Goal: Complete application form

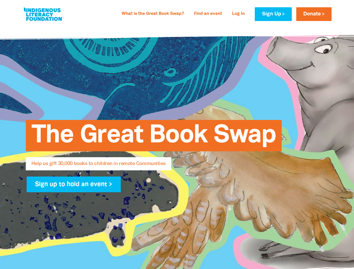
select select "US"
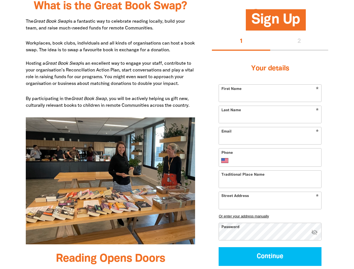
click at [177, 134] on img at bounding box center [110, 180] width 169 height 127
click at [241, 42] on button "1" at bounding box center [241, 42] width 58 height 18
click at [299, 42] on div "1 2" at bounding box center [270, 42] width 116 height 18
click at [270, 216] on button "Or enter your address manually" at bounding box center [269, 216] width 103 height 4
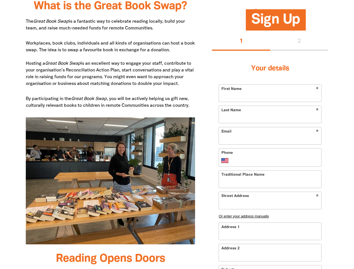
click at [314, 232] on input "Address 1" at bounding box center [270, 231] width 102 height 17
click at [270, 256] on input "Address 2" at bounding box center [270, 252] width 102 height 17
